Goal: Information Seeking & Learning: Compare options

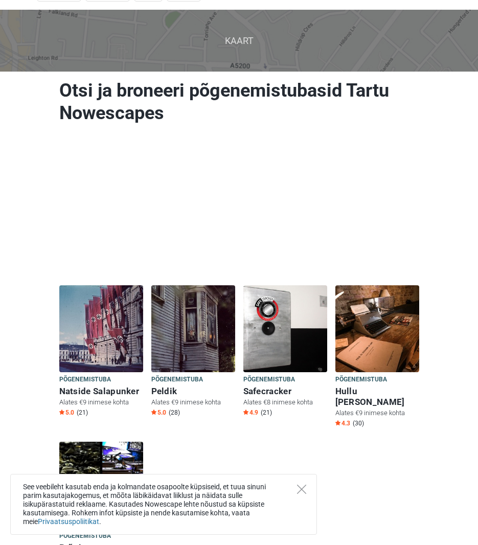
scroll to position [126, 0]
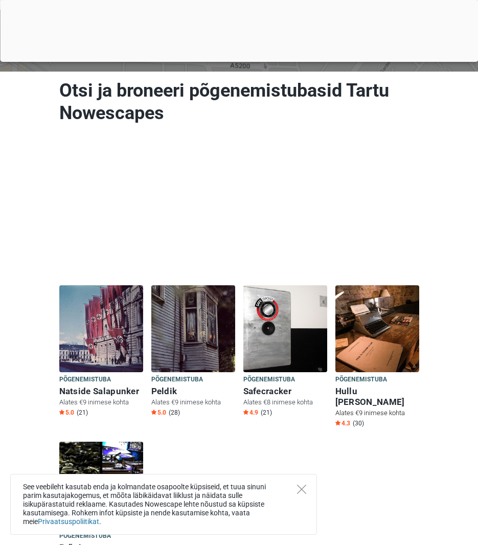
click at [356, 392] on h6 "Hullu [PERSON_NAME]" at bounding box center [377, 396] width 84 height 21
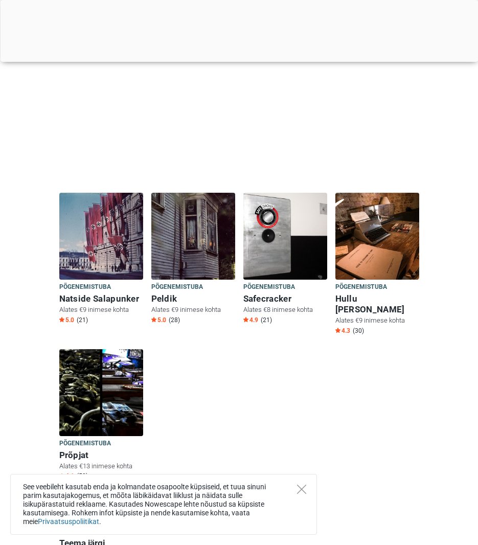
scroll to position [228, 0]
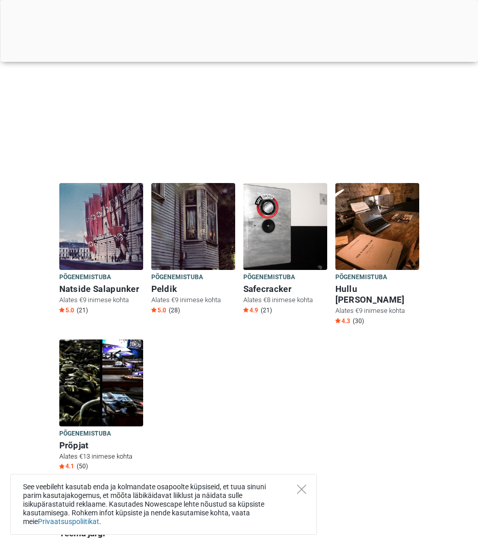
click at [79, 440] on h6 "Prõpjat" at bounding box center [101, 445] width 84 height 11
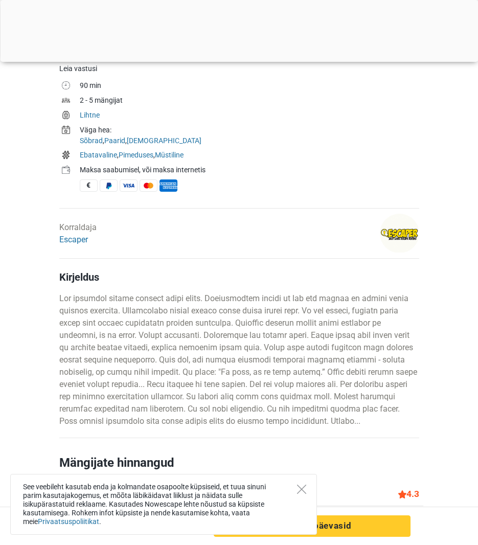
scroll to position [279, 0]
